Goal: Task Accomplishment & Management: Manage account settings

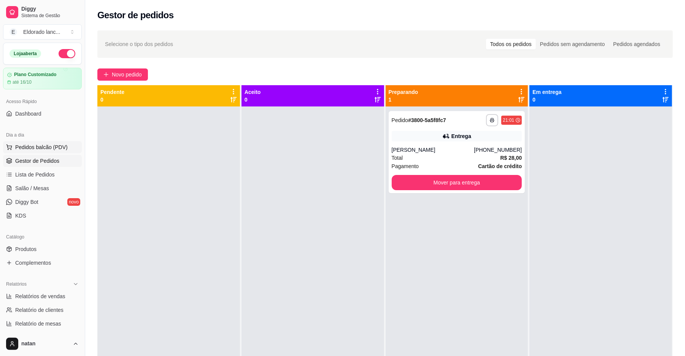
click at [34, 146] on span "Pedidos balcão (PDV)" at bounding box center [41, 147] width 52 height 8
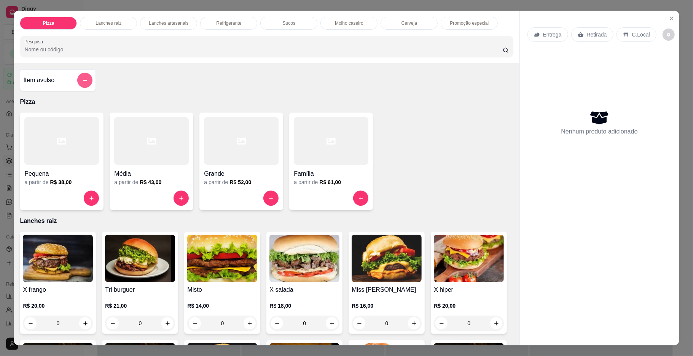
click at [77, 84] on button "add-separate-item" at bounding box center [84, 80] width 15 height 15
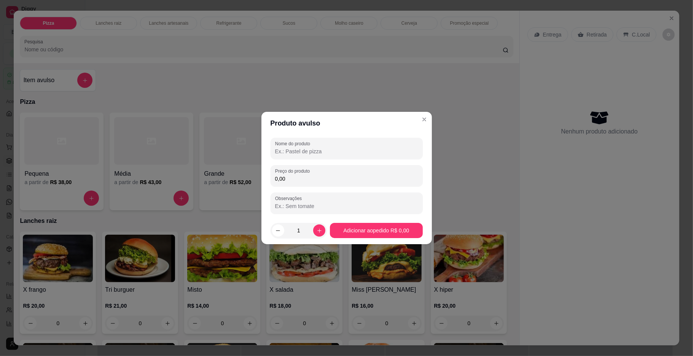
click at [330, 153] on input "Nome do produto" at bounding box center [346, 152] width 143 height 8
type input "jantar"
click at [330, 174] on div "0,00" at bounding box center [346, 175] width 143 height 15
type input "50,00"
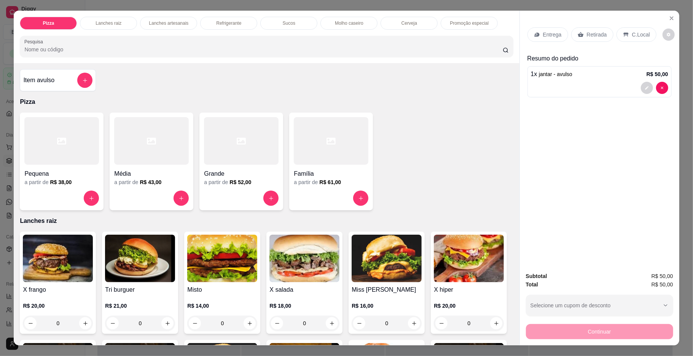
click at [612, 328] on div "Continuar" at bounding box center [599, 330] width 147 height 17
click at [626, 33] on div "C.Local" at bounding box center [636, 34] width 40 height 14
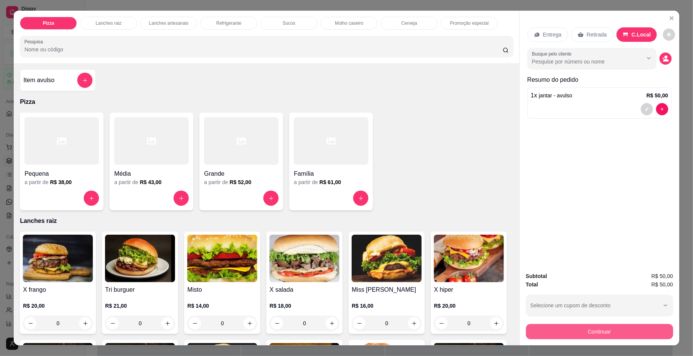
click at [628, 329] on button "Continuar" at bounding box center [599, 331] width 147 height 15
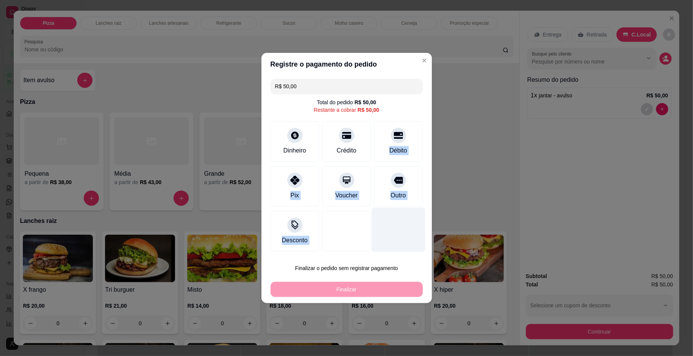
drag, startPoint x: 359, startPoint y: 143, endPoint x: 370, endPoint y: 232, distance: 89.3
click at [370, 232] on div "R$ 50,00 Total do pedido R$ 50,00 Restante a cobrar R$ 50,00 Dinheiro Crédito D…" at bounding box center [346, 165] width 170 height 179
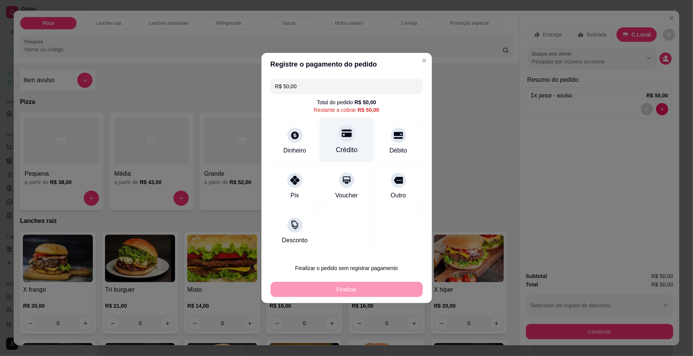
click at [347, 142] on div "Crédito" at bounding box center [346, 140] width 54 height 44
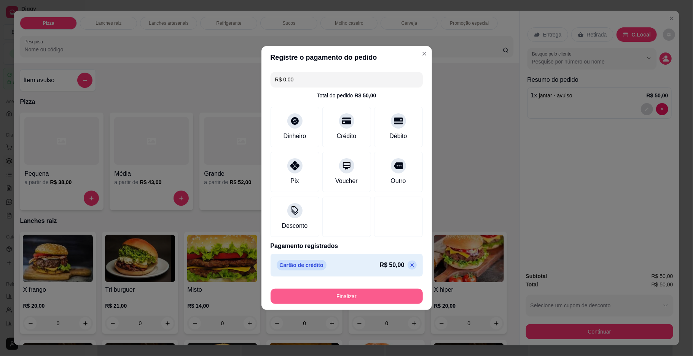
click at [359, 296] on button "Finalizar" at bounding box center [346, 296] width 152 height 15
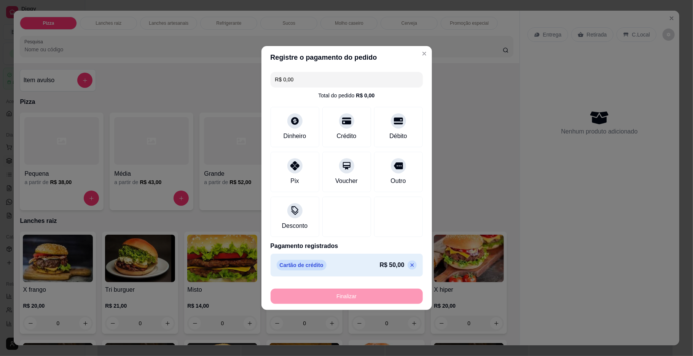
type input "-R$ 50,00"
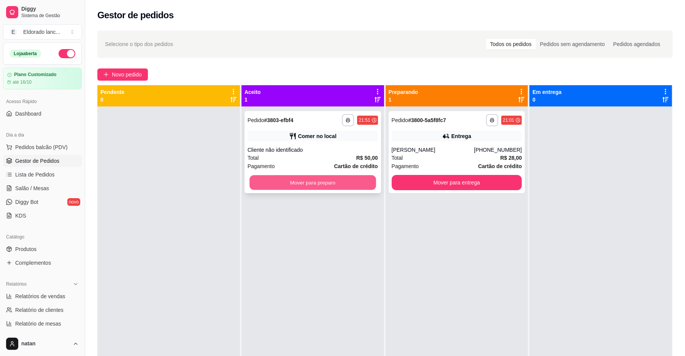
click at [326, 181] on button "Mover para preparo" at bounding box center [312, 182] width 126 height 15
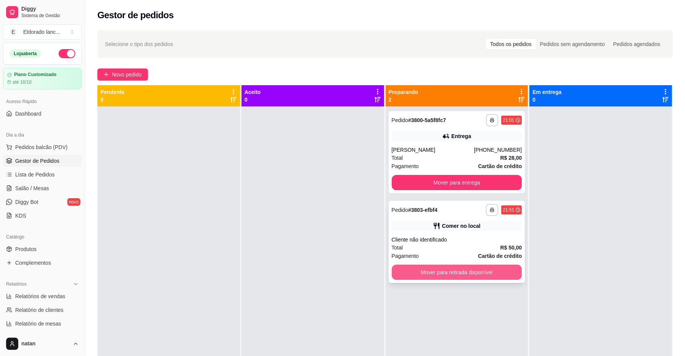
click at [467, 276] on button "Mover para retirada disponível" at bounding box center [457, 272] width 130 height 15
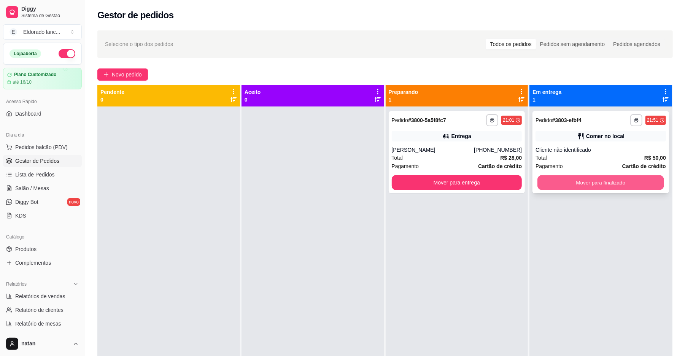
click at [597, 184] on button "Mover para finalizado" at bounding box center [600, 182] width 126 height 15
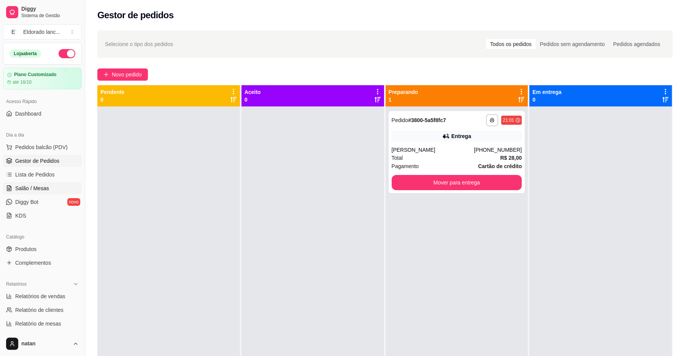
click at [59, 183] on link "Salão / Mesas" at bounding box center [42, 188] width 79 height 12
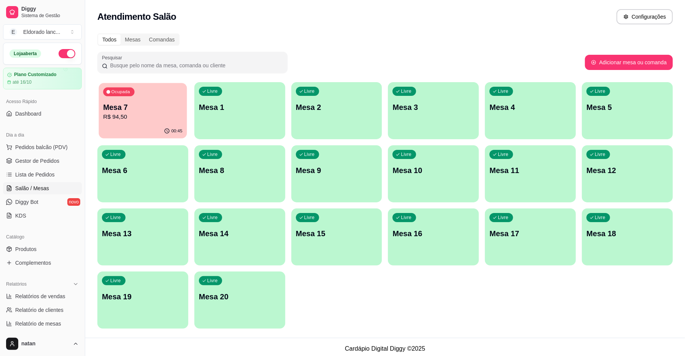
click at [109, 107] on p "Mesa 7" at bounding box center [142, 107] width 79 height 10
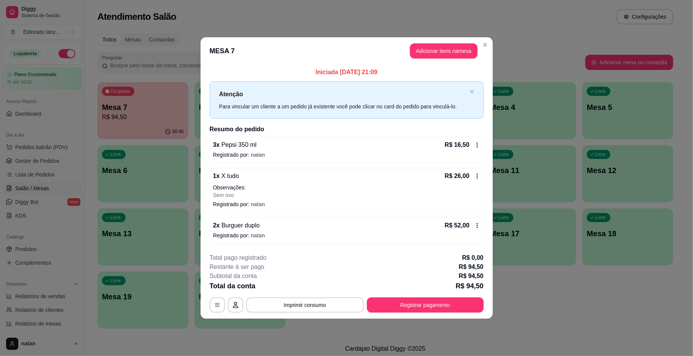
click at [370, 221] on div "2 x Burguer duplo R$ 52,00" at bounding box center [346, 225] width 267 height 9
click at [412, 302] on button "Registrar pagamento" at bounding box center [425, 304] width 117 height 15
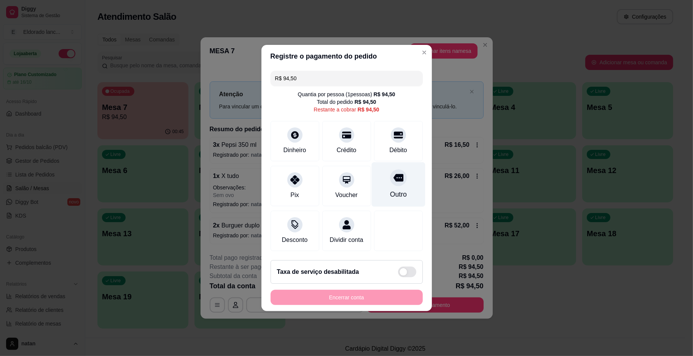
click at [392, 180] on div at bounding box center [398, 177] width 17 height 17
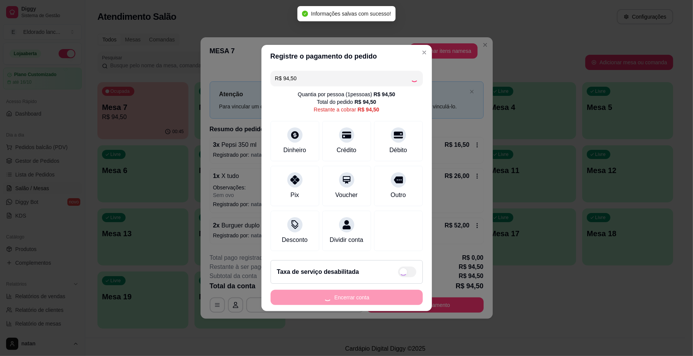
type input "R$ 0,00"
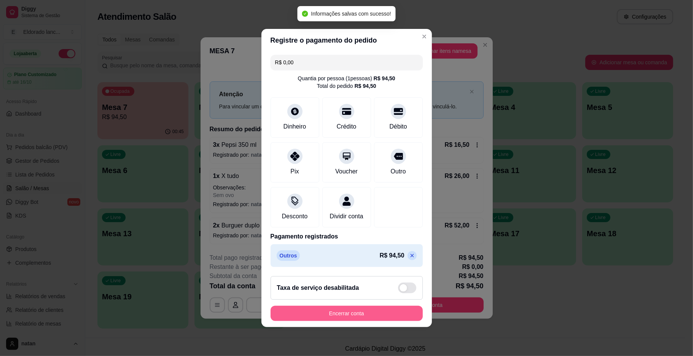
click at [373, 315] on button "Encerrar conta" at bounding box center [346, 313] width 152 height 15
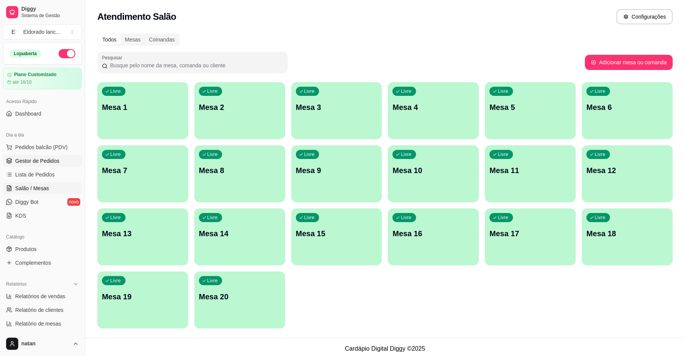
click at [48, 159] on span "Gestor de Pedidos" at bounding box center [37, 161] width 44 height 8
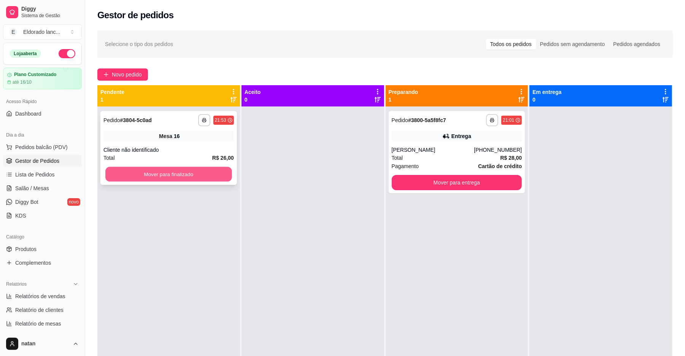
click at [160, 172] on button "Mover para finalizado" at bounding box center [168, 174] width 126 height 15
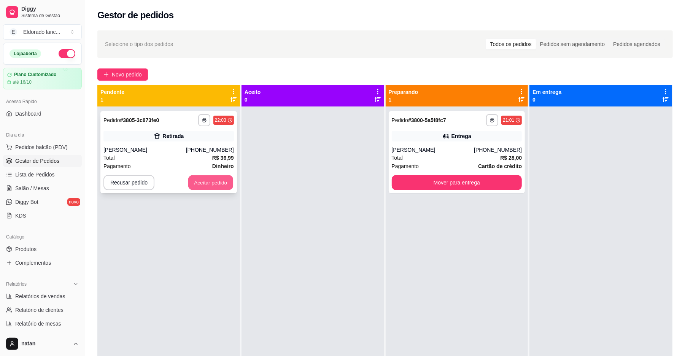
click at [198, 176] on button "Aceitar pedido" at bounding box center [210, 182] width 45 height 15
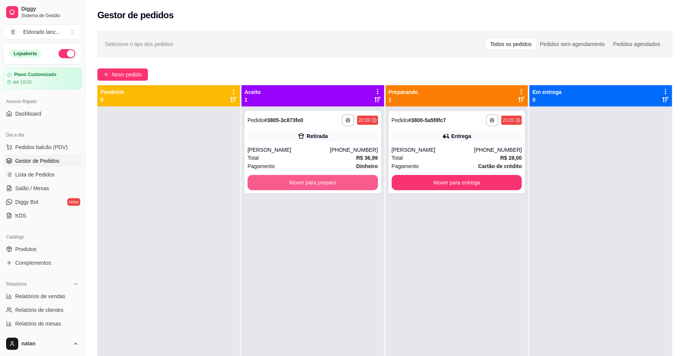
click at [265, 186] on button "Mover para preparo" at bounding box center [313, 182] width 130 height 15
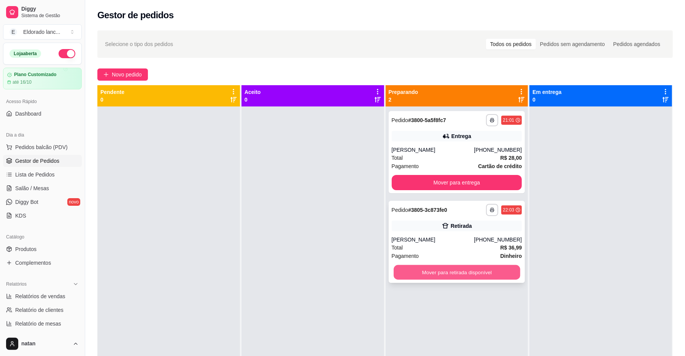
click at [416, 273] on button "Mover para retirada disponível" at bounding box center [457, 272] width 126 height 15
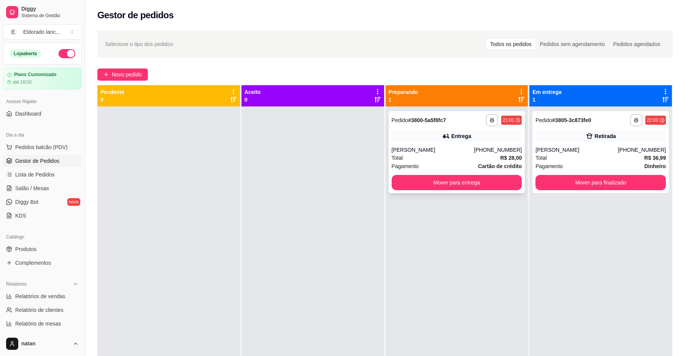
click at [493, 147] on div "[PHONE_NUMBER]" at bounding box center [498, 150] width 48 height 8
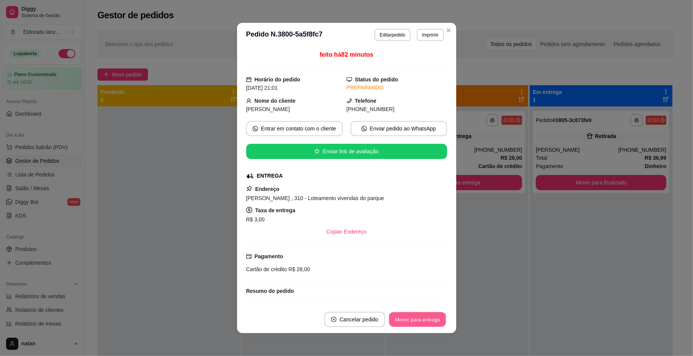
click at [430, 326] on button "Mover para entrega" at bounding box center [417, 319] width 57 height 15
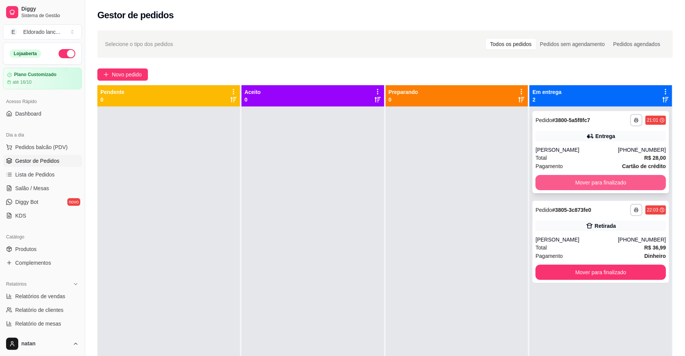
click at [594, 180] on button "Mover para finalizado" at bounding box center [601, 182] width 130 height 15
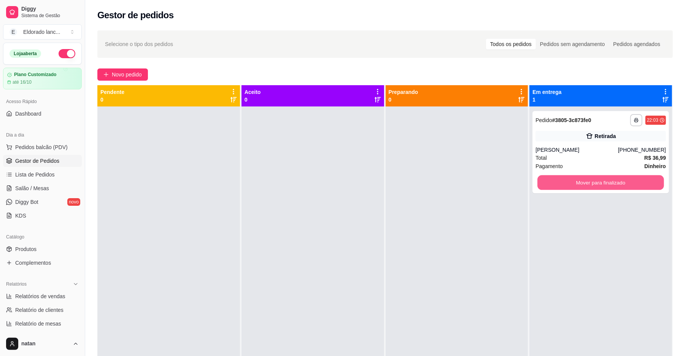
click at [594, 180] on button "Mover para finalizado" at bounding box center [600, 182] width 126 height 15
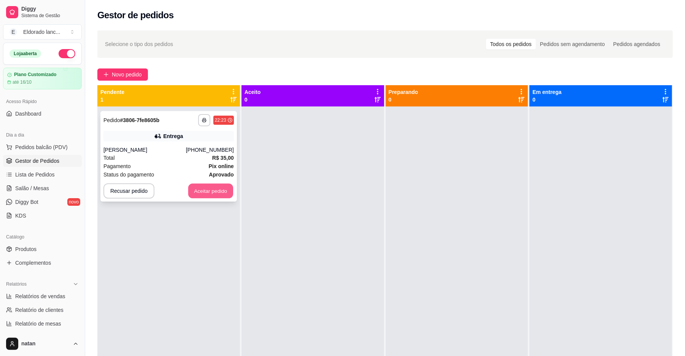
click at [224, 198] on button "Aceitar pedido" at bounding box center [210, 191] width 45 height 15
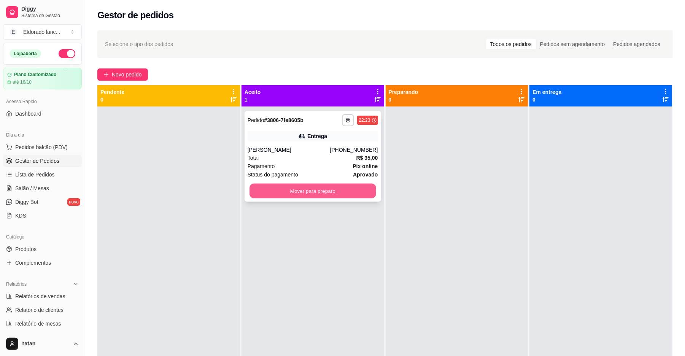
click at [271, 189] on button "Mover para preparo" at bounding box center [312, 191] width 126 height 15
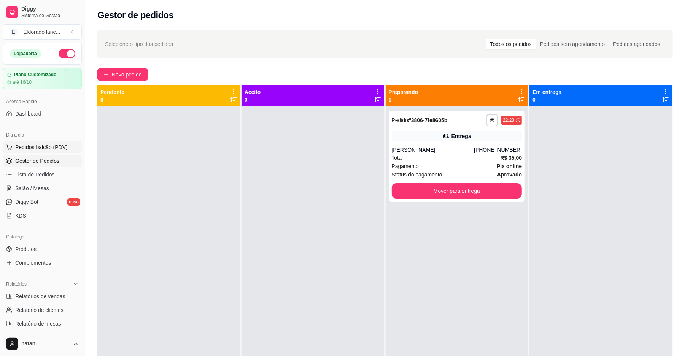
click at [58, 148] on span "Pedidos balcão (PDV)" at bounding box center [41, 147] width 52 height 8
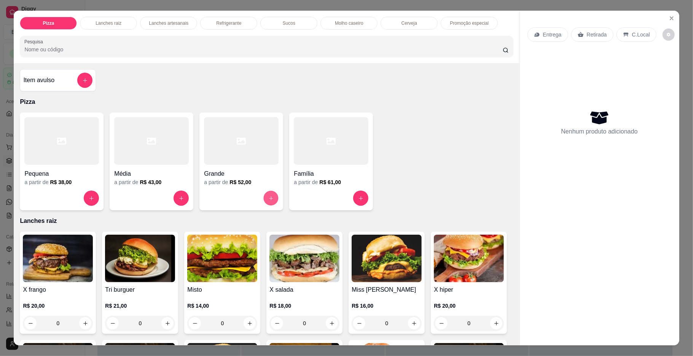
click at [269, 197] on icon "increase-product-quantity" at bounding box center [271, 198] width 6 height 6
click at [358, 201] on icon "increase-product-quantity" at bounding box center [361, 198] width 6 height 6
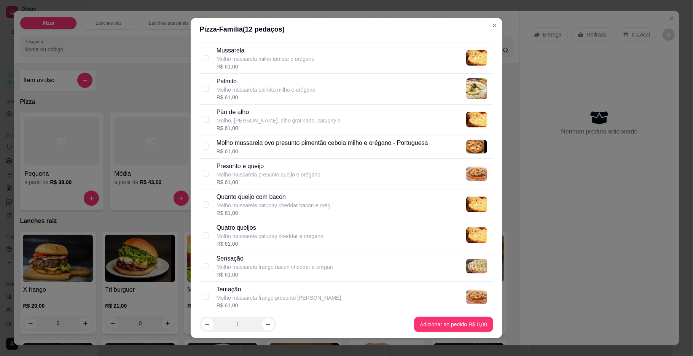
scroll to position [710, 0]
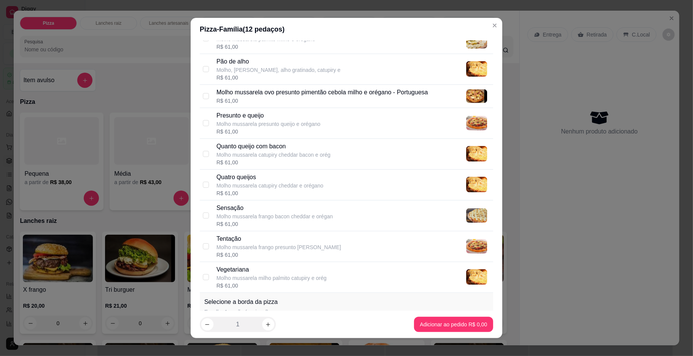
click at [343, 122] on div "Presunto e queijo Molho mussarela presunto queijo e orégano R$ 61,00" at bounding box center [352, 123] width 273 height 24
checkbox input "true"
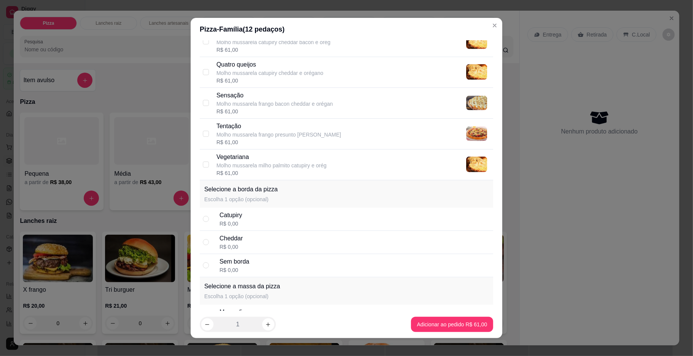
scroll to position [873, 0]
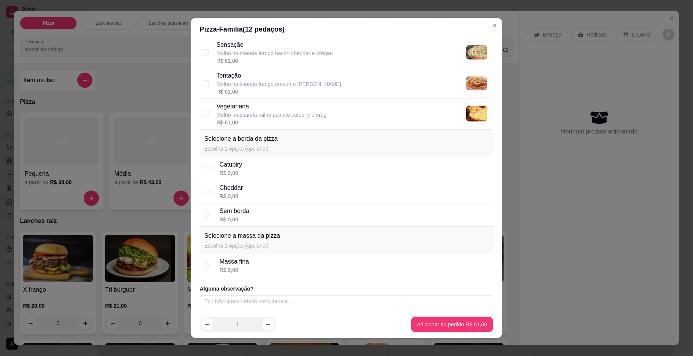
click at [324, 163] on div "Catupiry R$ 0,00" at bounding box center [354, 168] width 270 height 17
click at [338, 192] on div "Cheddar R$ 0,00" at bounding box center [354, 191] width 270 height 17
radio input "false"
radio input "true"
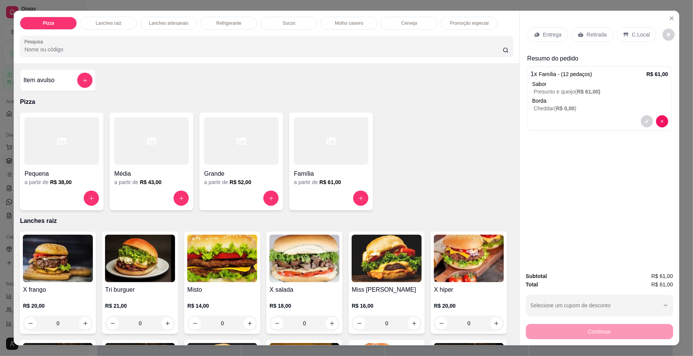
click at [553, 34] on p "Entrega" at bounding box center [552, 35] width 19 height 8
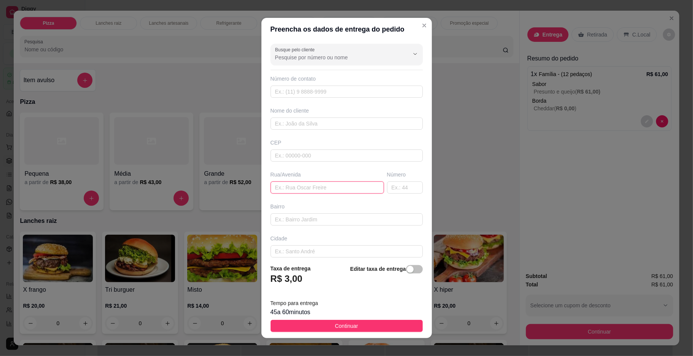
click at [307, 194] on input "text" at bounding box center [326, 187] width 113 height 12
type input "[PERSON_NAME]"
click at [387, 190] on input "text" at bounding box center [405, 187] width 36 height 12
type input "444"
click at [321, 224] on input "text" at bounding box center [346, 219] width 152 height 12
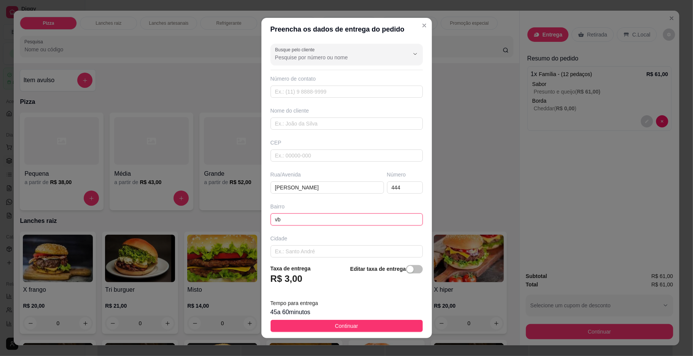
type input "v"
click at [378, 218] on input "baraunas" at bounding box center [346, 219] width 152 height 12
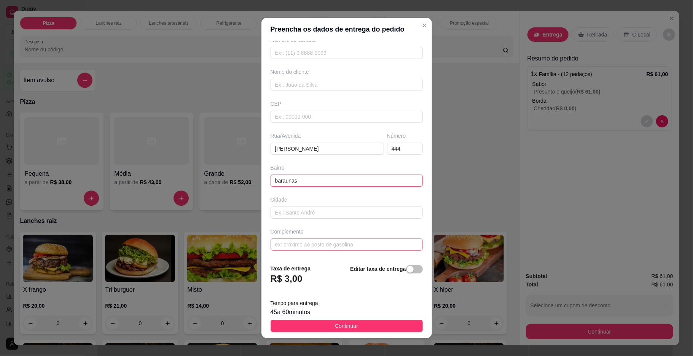
scroll to position [6, 0]
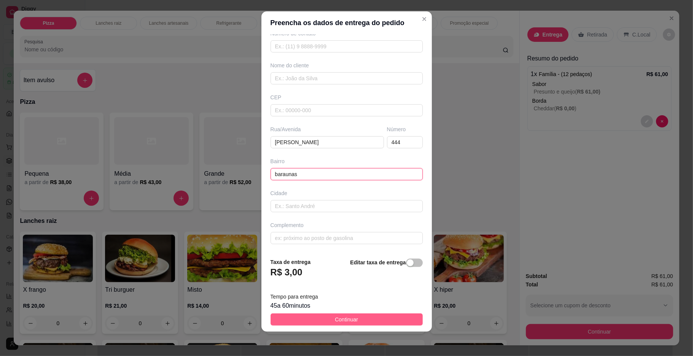
type input "baraunas"
click at [353, 323] on button "Continuar" at bounding box center [346, 319] width 152 height 12
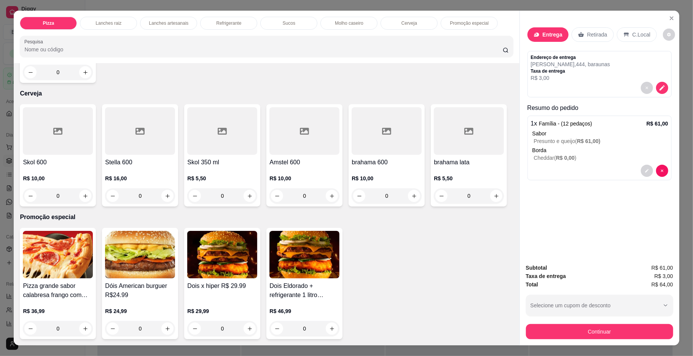
scroll to position [1420, 0]
click at [230, 83] on div "Maionese extra R$ 3,00 0" at bounding box center [266, 32] width 493 height 102
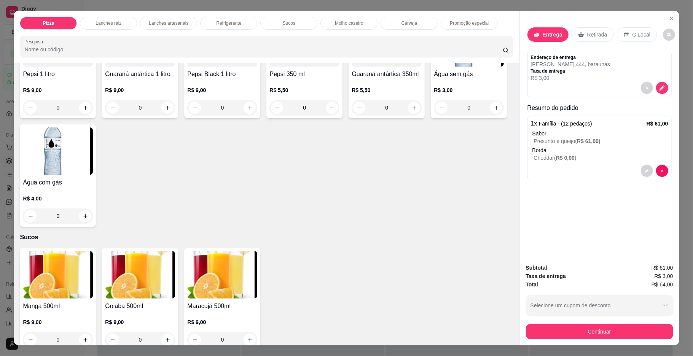
scroll to position [1166, 0]
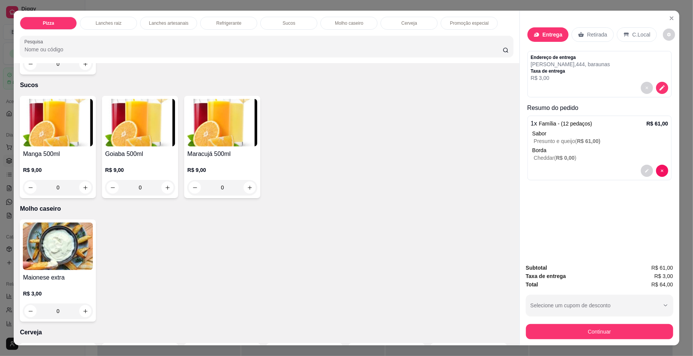
type input "1"
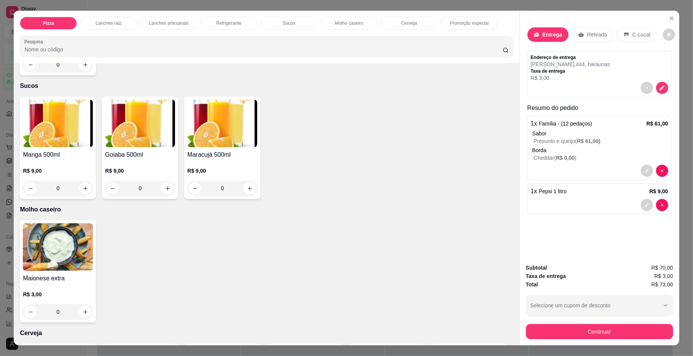
click at [593, 322] on div "Continuar" at bounding box center [599, 330] width 147 height 17
click at [588, 347] on div "Pizza Lanches raiz Lanches artesanais Refrigerante Sucos Molho caseiro Cerveja …" at bounding box center [346, 178] width 693 height 356
click at [592, 327] on button "Continuar" at bounding box center [599, 331] width 147 height 15
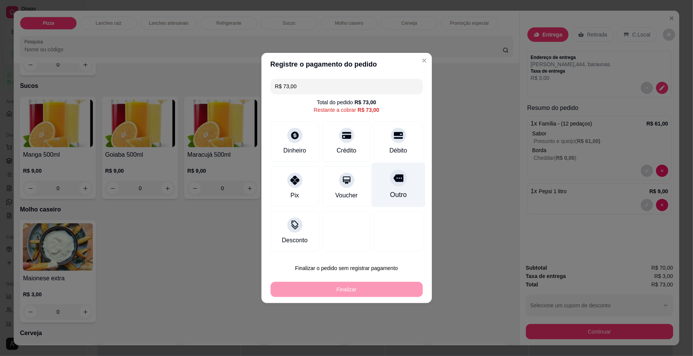
click at [389, 192] on div "Outro" at bounding box center [397, 195] width 17 height 10
type input "R$ 0,00"
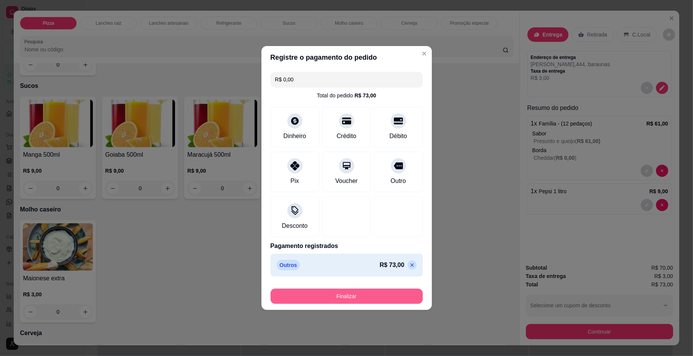
click at [364, 300] on button "Finalizar" at bounding box center [346, 296] width 152 height 15
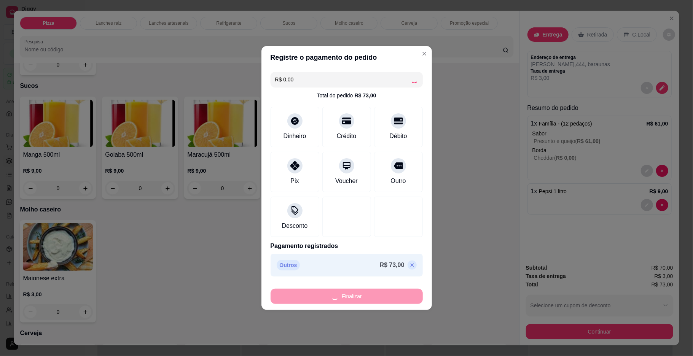
type input "0"
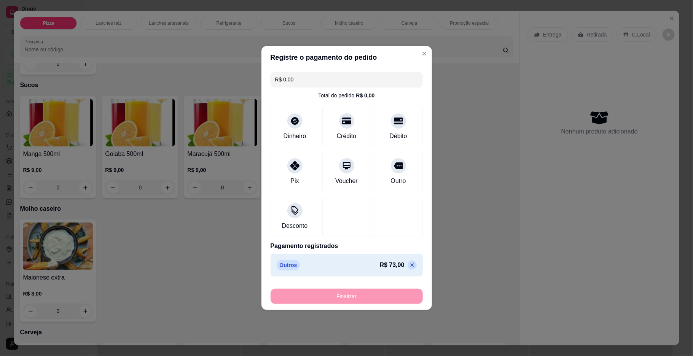
type input "-R$ 73,00"
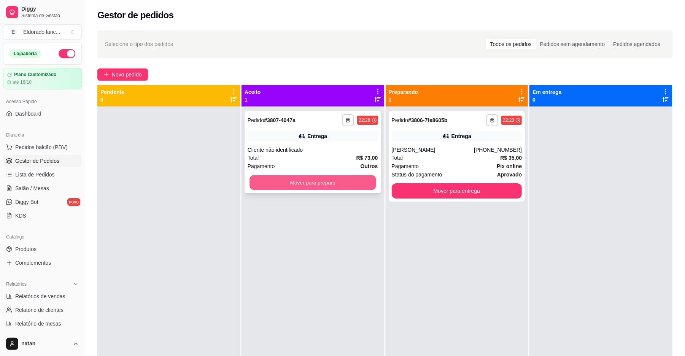
click at [349, 176] on button "Mover para preparo" at bounding box center [312, 182] width 126 height 15
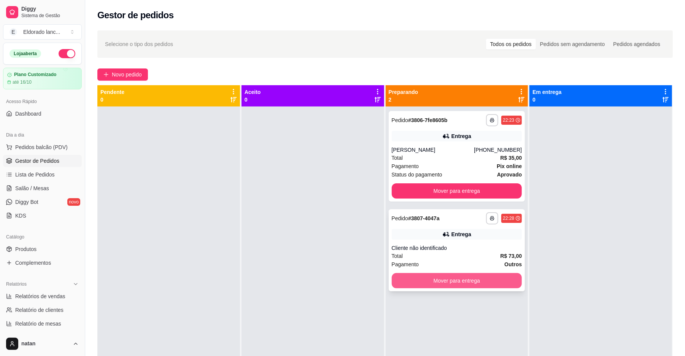
click at [479, 277] on button "Mover para entrega" at bounding box center [457, 280] width 130 height 15
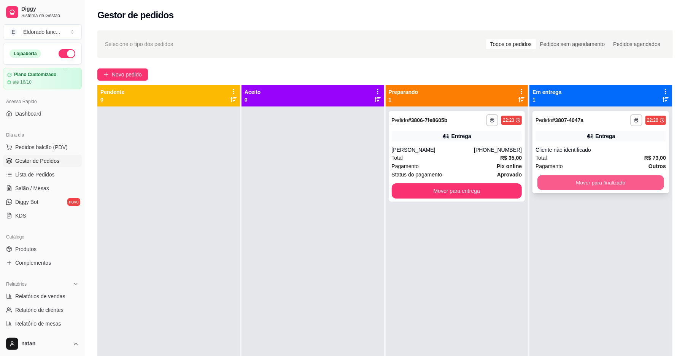
click at [613, 181] on button "Mover para finalizado" at bounding box center [600, 182] width 126 height 15
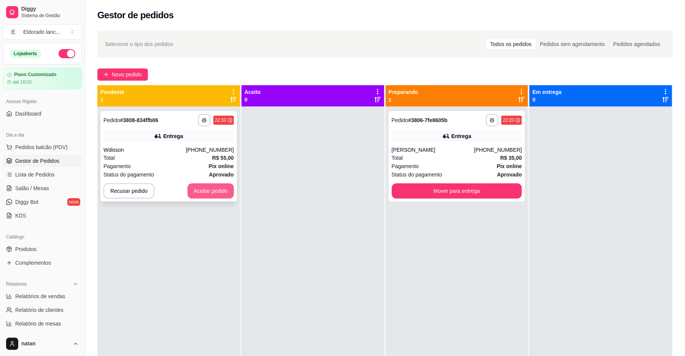
click at [206, 192] on button "Aceitar pedido" at bounding box center [211, 190] width 46 height 15
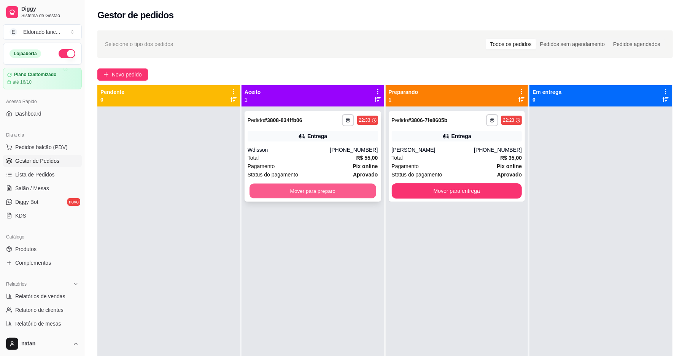
click at [284, 194] on button "Mover para preparo" at bounding box center [312, 191] width 126 height 15
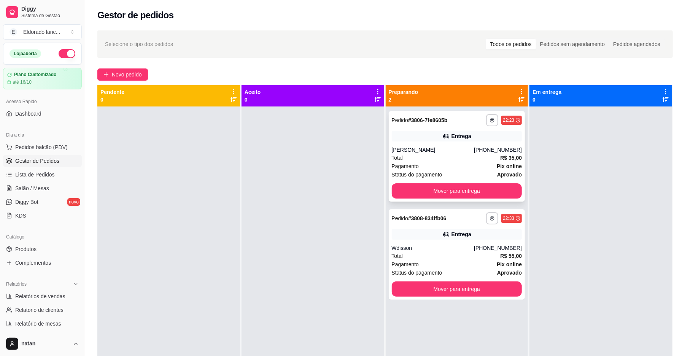
click at [467, 146] on div "[PERSON_NAME]" at bounding box center [433, 150] width 83 height 8
click at [483, 240] on div "**********" at bounding box center [457, 254] width 137 height 91
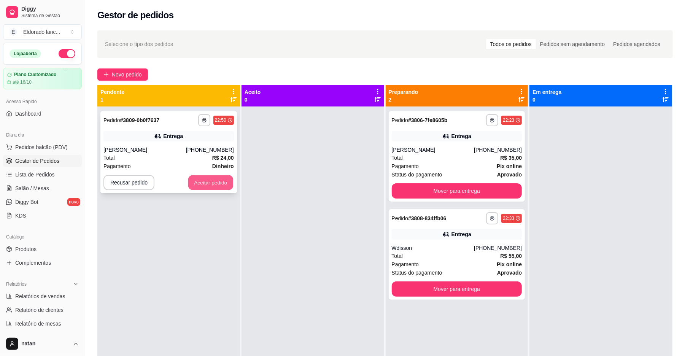
click at [207, 180] on button "Aceitar pedido" at bounding box center [210, 182] width 45 height 15
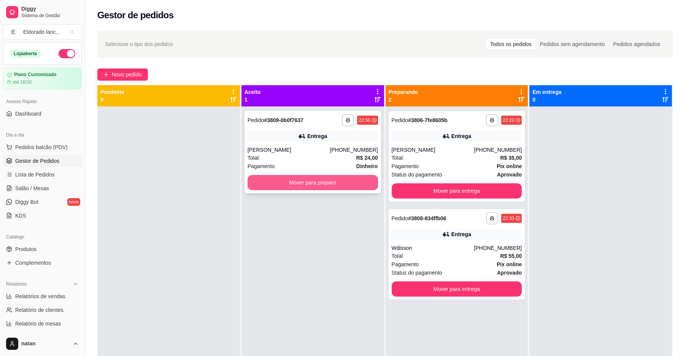
click at [311, 186] on button "Mover para preparo" at bounding box center [313, 182] width 130 height 15
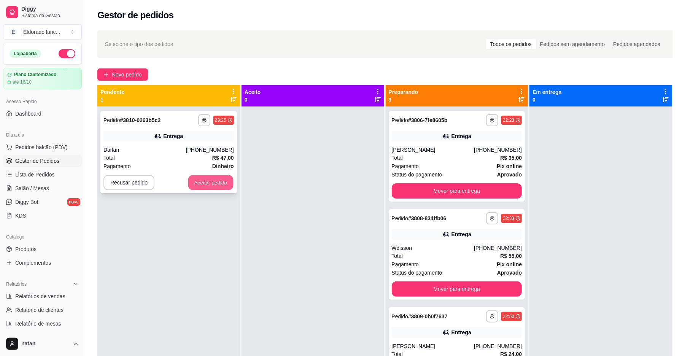
click at [212, 180] on button "Aceitar pedido" at bounding box center [210, 182] width 45 height 15
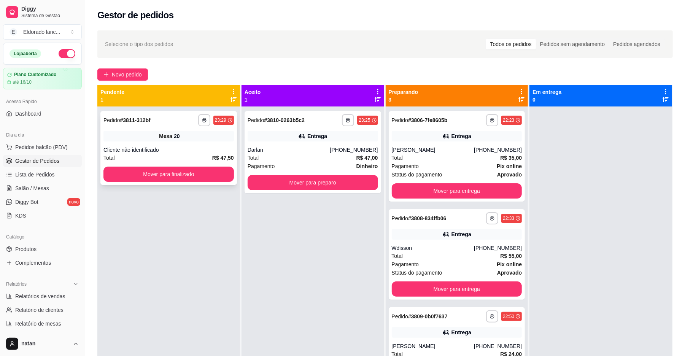
click at [199, 164] on div "**********" at bounding box center [168, 148] width 137 height 74
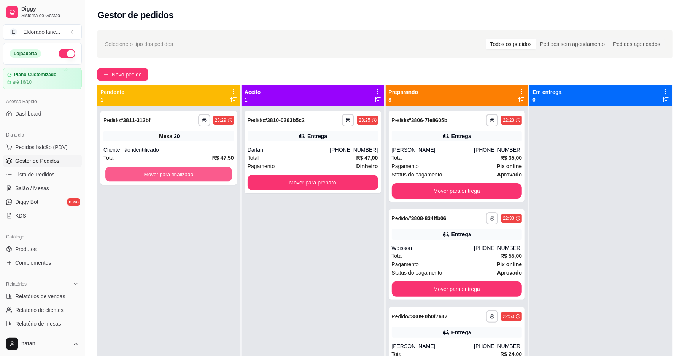
click at [198, 174] on button "Mover para finalizado" at bounding box center [168, 174] width 126 height 15
click at [314, 143] on div "**********" at bounding box center [313, 152] width 137 height 82
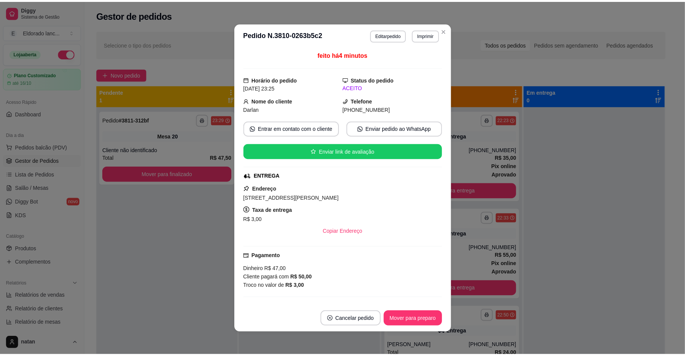
scroll to position [87, 0]
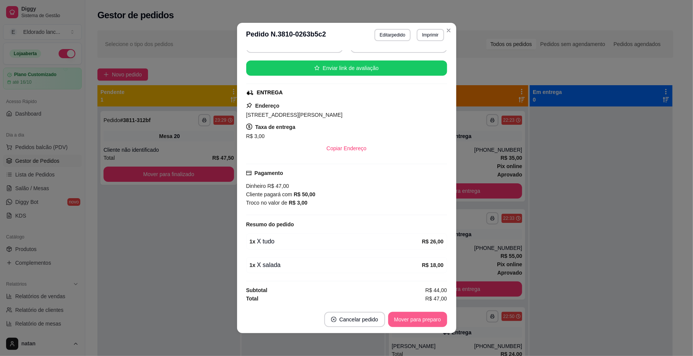
click at [404, 318] on button "Mover para preparo" at bounding box center [417, 319] width 59 height 15
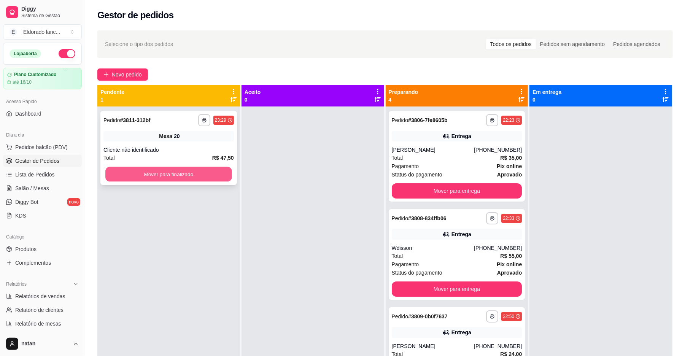
click at [204, 167] on button "Mover para finalizado" at bounding box center [168, 174] width 126 height 15
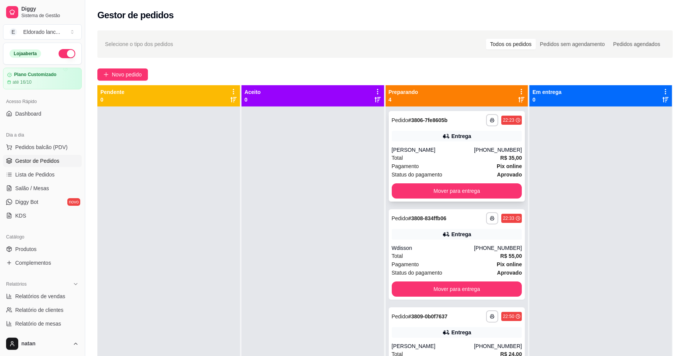
click at [458, 151] on div "[PERSON_NAME]" at bounding box center [433, 150] width 83 height 8
click at [469, 191] on button "Mover para entrega" at bounding box center [457, 190] width 130 height 15
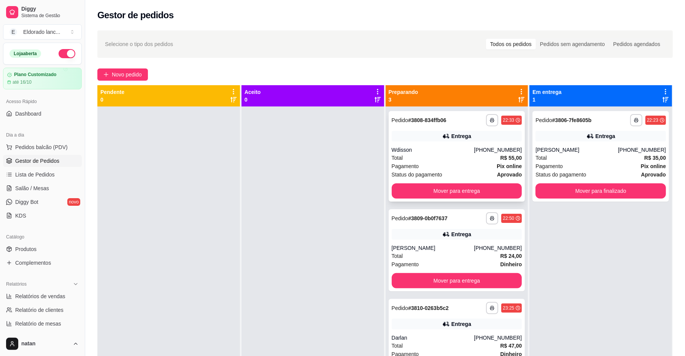
click at [469, 144] on div "**********" at bounding box center [457, 156] width 137 height 91
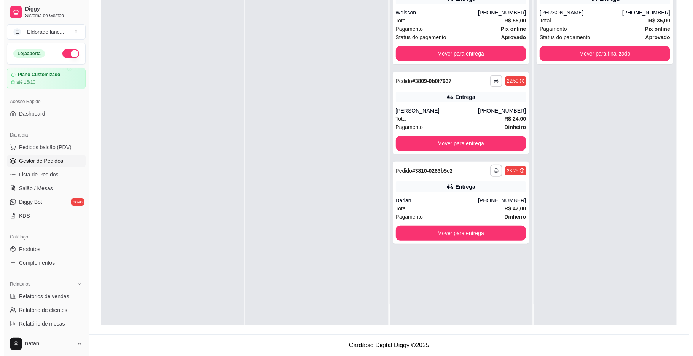
scroll to position [0, 0]
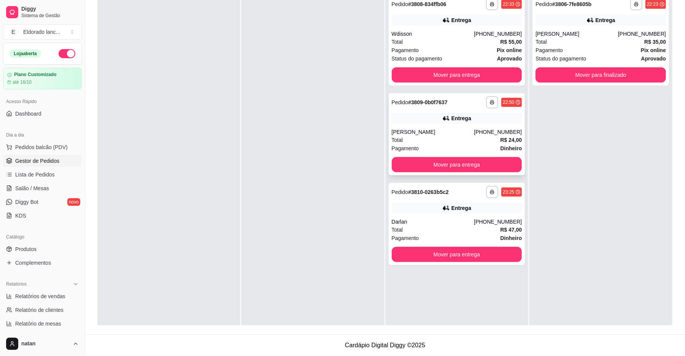
click at [446, 140] on div "Total R$ 24,00" at bounding box center [457, 140] width 130 height 8
click at [474, 143] on div "Total R$ 24,00" at bounding box center [457, 140] width 130 height 8
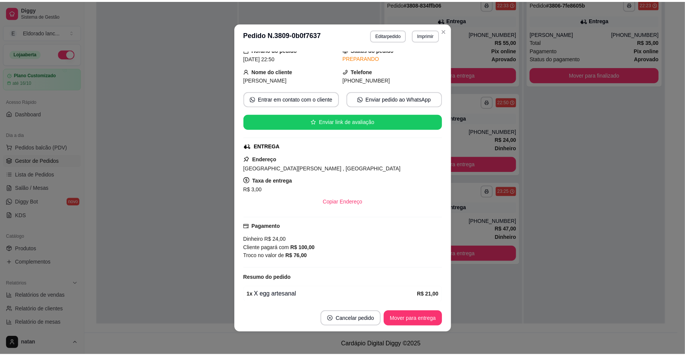
scroll to position [64, 0]
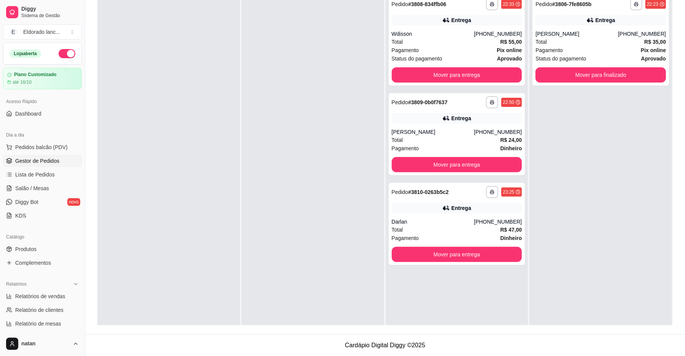
click at [309, 173] on div at bounding box center [313, 168] width 143 height 356
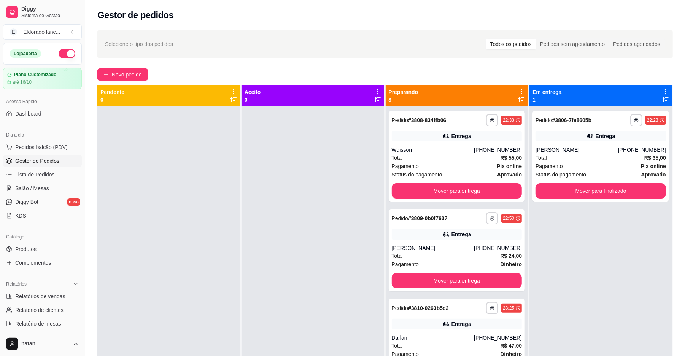
click at [299, 262] on div at bounding box center [313, 284] width 143 height 356
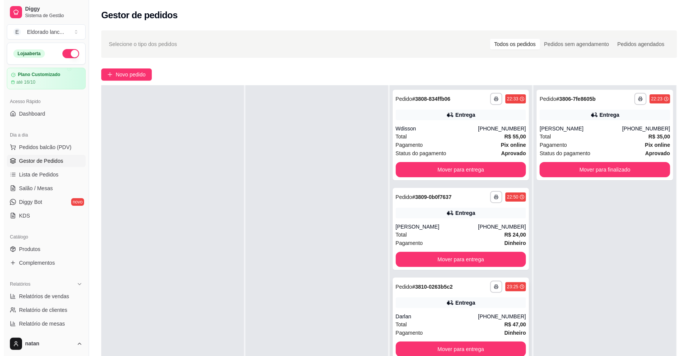
scroll to position [51, 0]
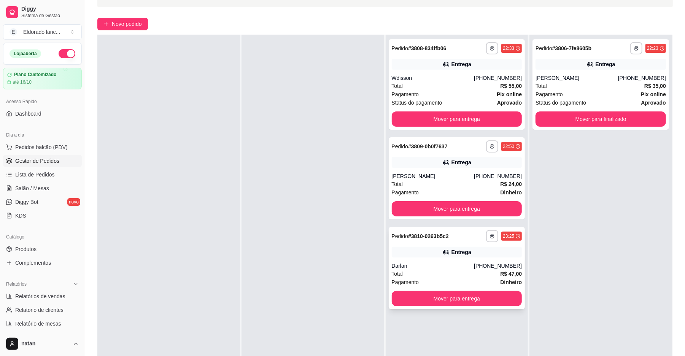
click at [442, 268] on div "Darlan" at bounding box center [433, 266] width 83 height 8
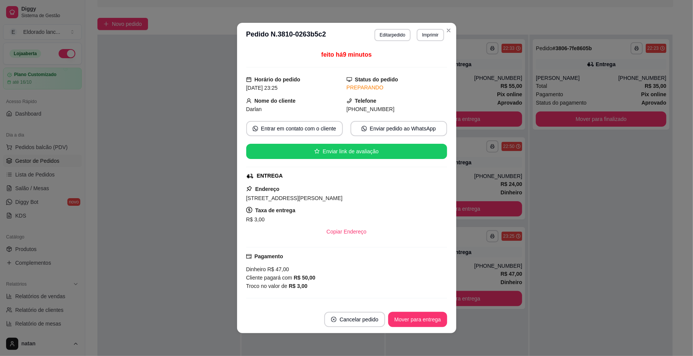
scroll to position [87, 0]
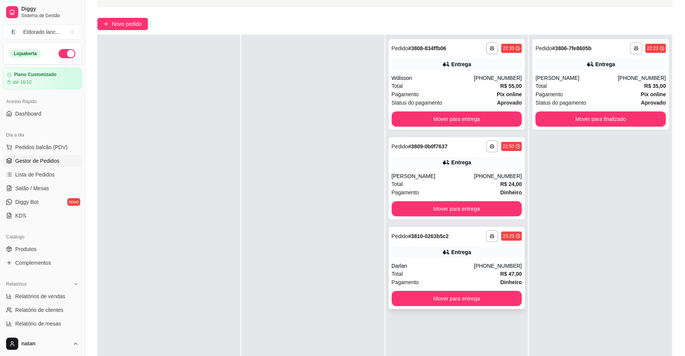
click at [469, 257] on div "Entrega" at bounding box center [457, 252] width 130 height 11
click at [52, 151] on span "Pedidos balcão (PDV)" at bounding box center [41, 147] width 52 height 8
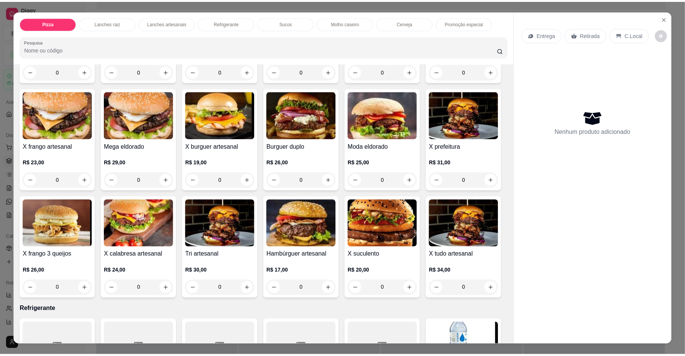
scroll to position [761, 0]
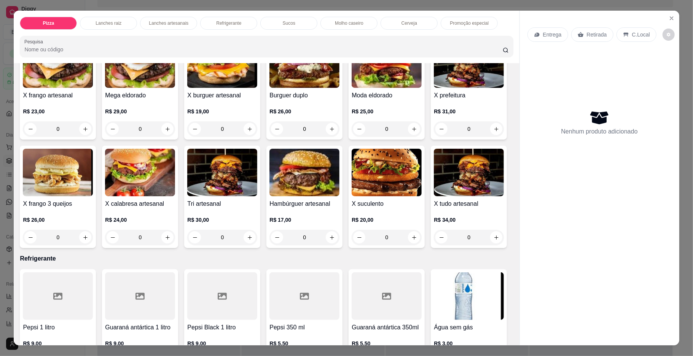
click at [93, 137] on div "0" at bounding box center [58, 128] width 70 height 15
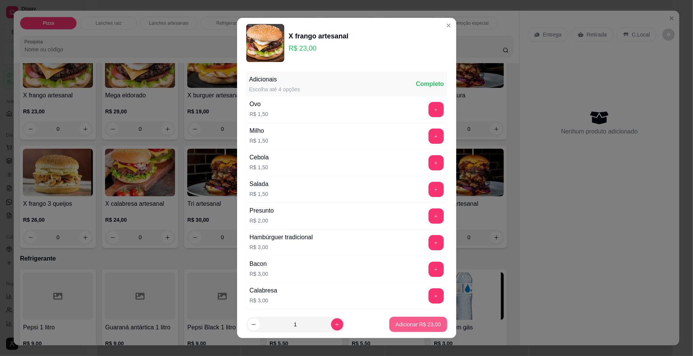
click at [400, 322] on p "Adicionar R$ 23,00" at bounding box center [417, 325] width 45 height 8
type input "1"
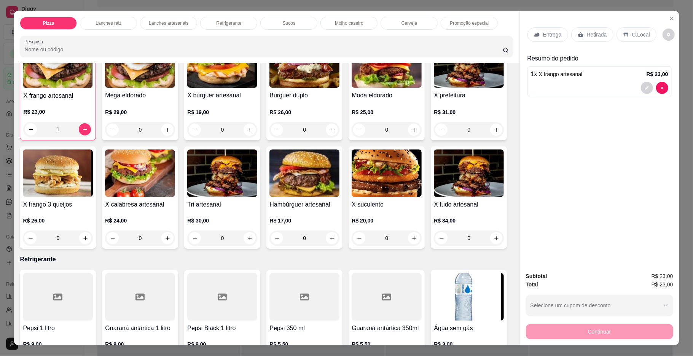
click at [586, 33] on p "Retirada" at bounding box center [596, 35] width 20 height 8
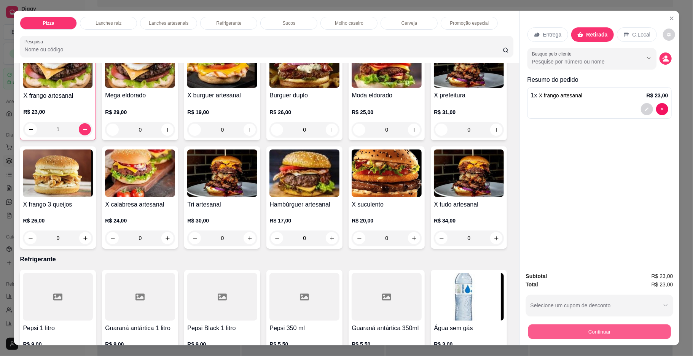
click at [640, 336] on button "Continuar" at bounding box center [599, 331] width 143 height 15
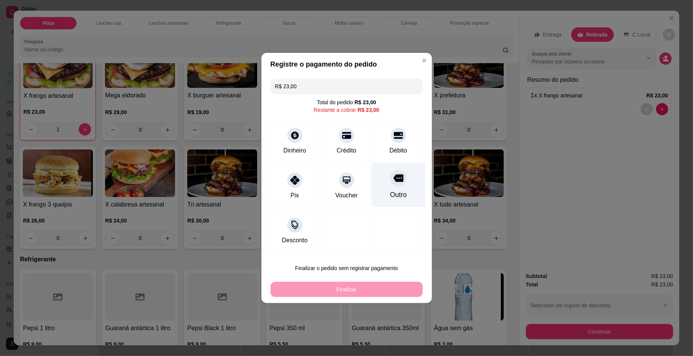
click at [393, 192] on div "Outro" at bounding box center [397, 195] width 17 height 10
type input "R$ 0,00"
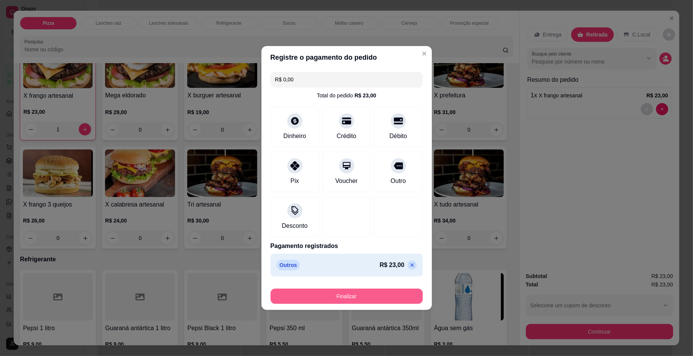
click at [359, 302] on button "Finalizar" at bounding box center [346, 296] width 152 height 15
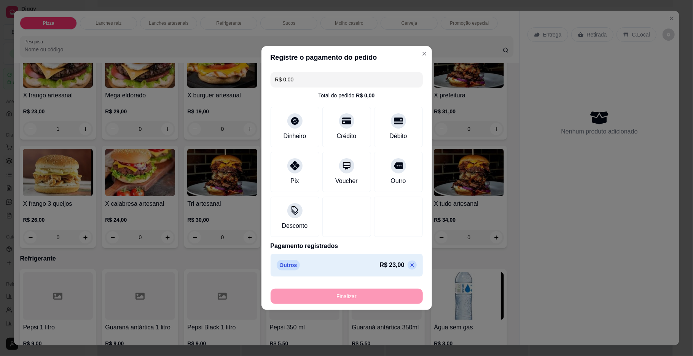
type input "0"
type input "-R$ 23,00"
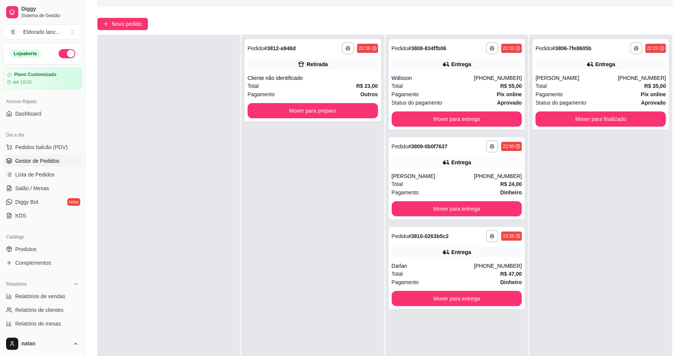
click at [0, 184] on div "Dia a dia Pedidos balcão (PDV) Gestor de Pedidos Lista de Pedidos Salão / Mesas…" at bounding box center [42, 175] width 85 height 99
click at [349, 113] on button "Mover para preparo" at bounding box center [312, 110] width 126 height 15
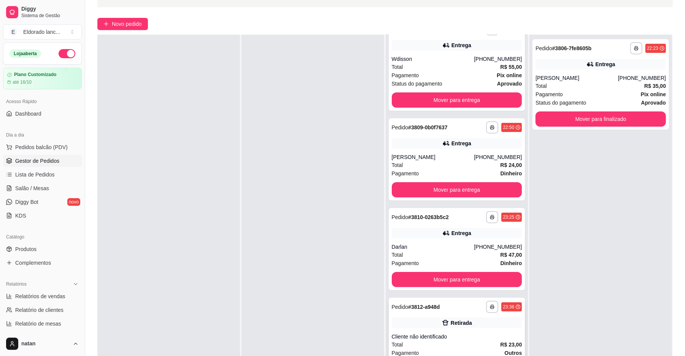
scroll to position [101, 0]
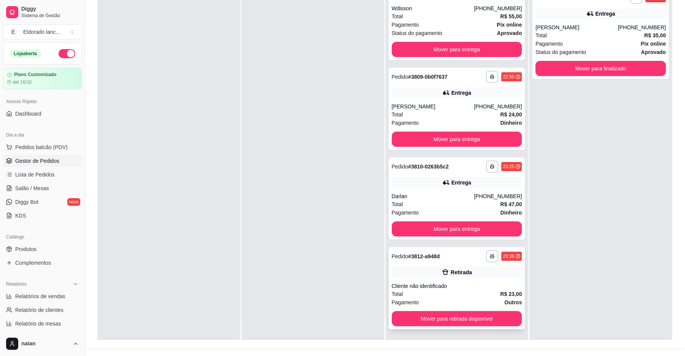
click at [463, 327] on div "**********" at bounding box center [457, 288] width 137 height 82
click at [468, 316] on button "Mover para retirada disponível" at bounding box center [457, 318] width 130 height 15
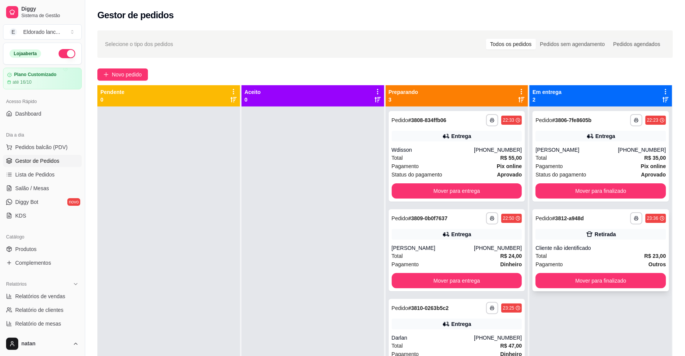
scroll to position [0, 0]
click at [617, 275] on button "Mover para finalizado" at bounding box center [601, 280] width 130 height 15
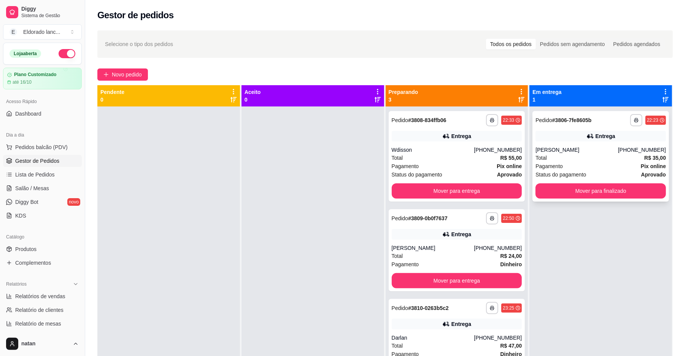
click at [542, 136] on div "Entrega" at bounding box center [601, 136] width 130 height 11
click at [604, 184] on button "Mover para finalizado" at bounding box center [600, 191] width 126 height 15
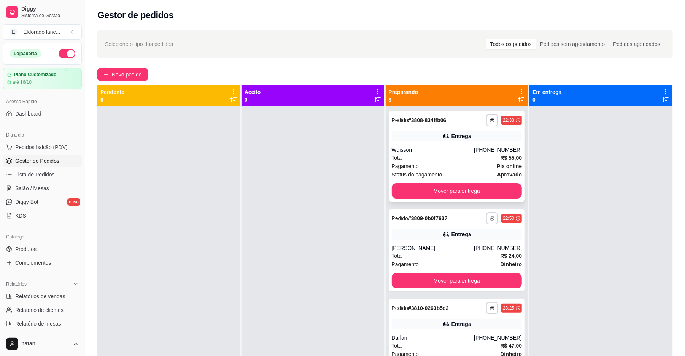
click at [408, 136] on div "Entrega" at bounding box center [457, 136] width 130 height 11
click at [504, 192] on button "Mover para entrega" at bounding box center [457, 191] width 126 height 15
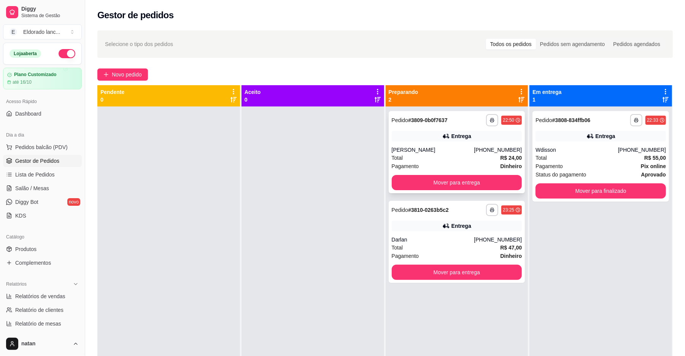
click at [472, 143] on div "**********" at bounding box center [457, 152] width 137 height 82
click at [501, 176] on button "Mover para entrega" at bounding box center [457, 182] width 130 height 15
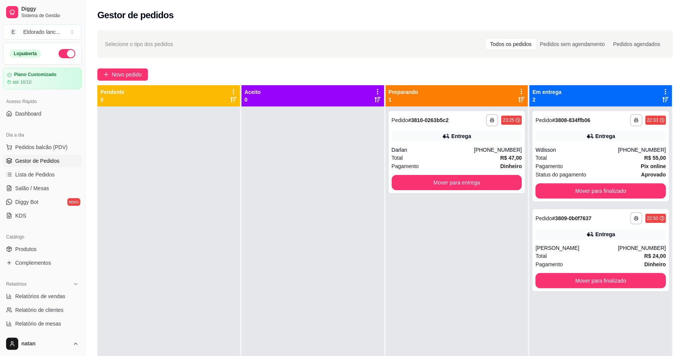
click at [460, 138] on div "Entrega" at bounding box center [461, 136] width 20 height 8
click at [571, 192] on button "Mover para finalizado" at bounding box center [600, 191] width 126 height 15
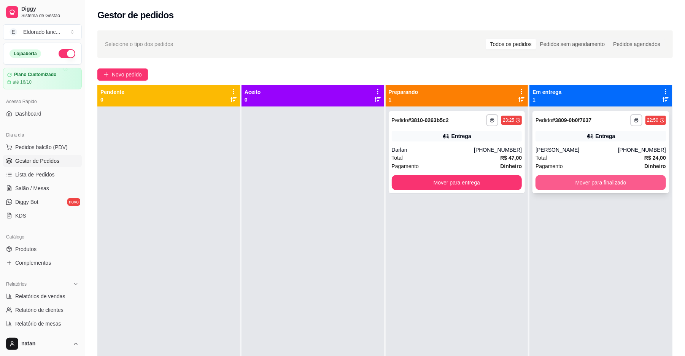
click at [568, 180] on button "Mover para finalizado" at bounding box center [601, 182] width 130 height 15
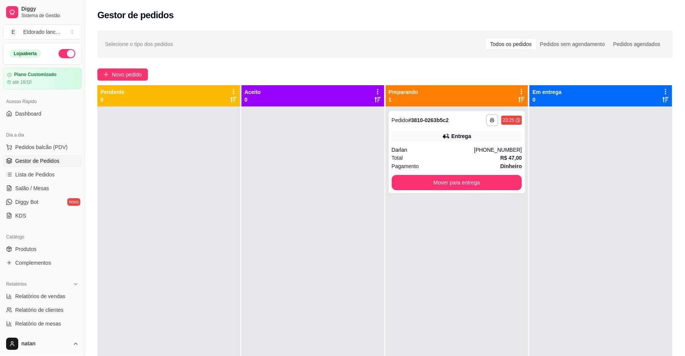
click at [61, 55] on button "button" at bounding box center [67, 53] width 17 height 9
click at [63, 56] on button "button" at bounding box center [67, 53] width 17 height 9
click at [450, 104] on div "Preparando 1" at bounding box center [457, 95] width 143 height 21
click at [548, 142] on div at bounding box center [600, 284] width 143 height 356
click at [477, 180] on button "Mover para entrega" at bounding box center [457, 182] width 130 height 15
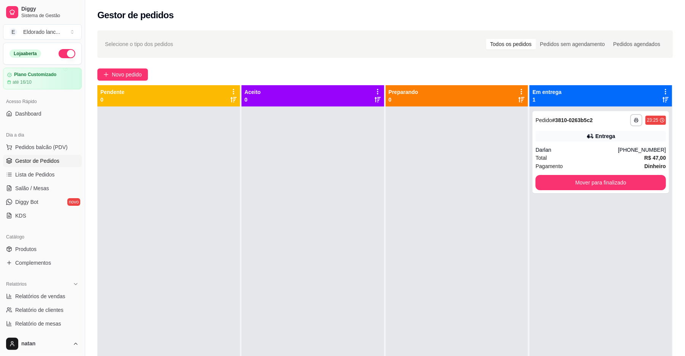
click at [60, 52] on button "button" at bounding box center [67, 53] width 17 height 9
click at [588, 145] on div "**********" at bounding box center [600, 152] width 137 height 82
click at [626, 188] on button "Mover para finalizado" at bounding box center [601, 182] width 130 height 15
